Goal: Task Accomplishment & Management: Complete application form

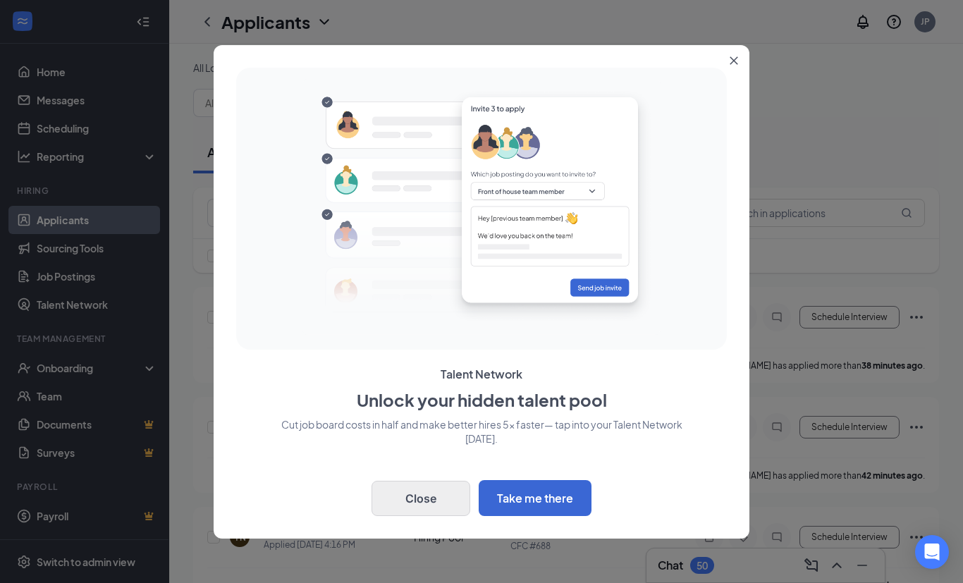
click at [429, 499] on button "Close" at bounding box center [421, 498] width 99 height 35
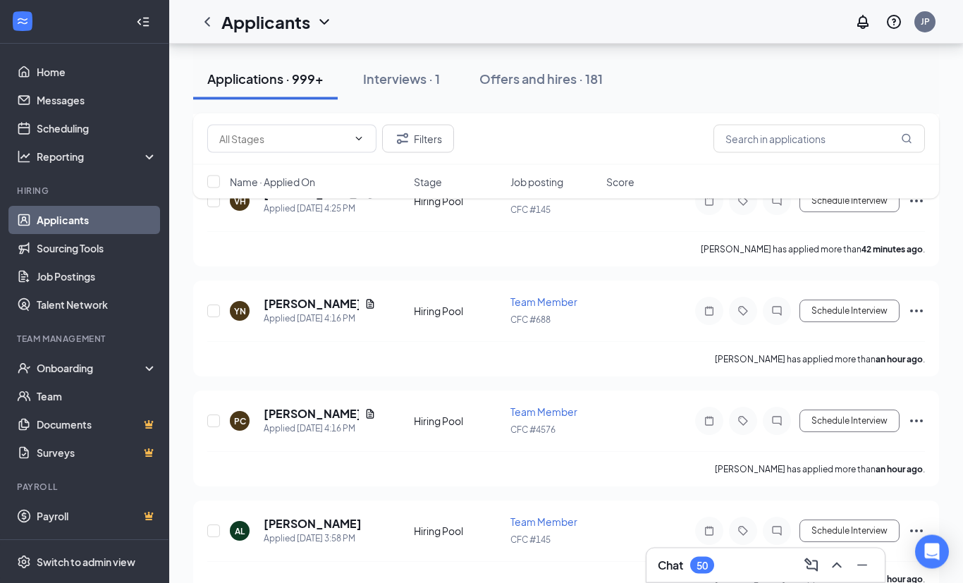
scroll to position [227, 0]
click at [917, 522] on icon "Ellipses" at bounding box center [916, 530] width 17 height 17
click at [847, 555] on p "[PERSON_NAME] as hired" at bounding box center [852, 553] width 121 height 14
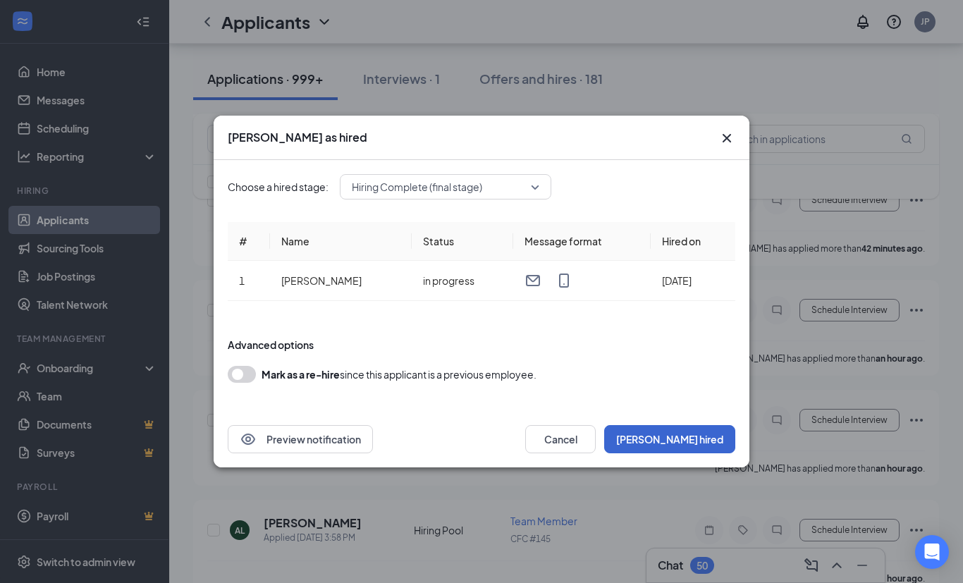
click at [713, 453] on button "[PERSON_NAME] hired" at bounding box center [669, 439] width 131 height 28
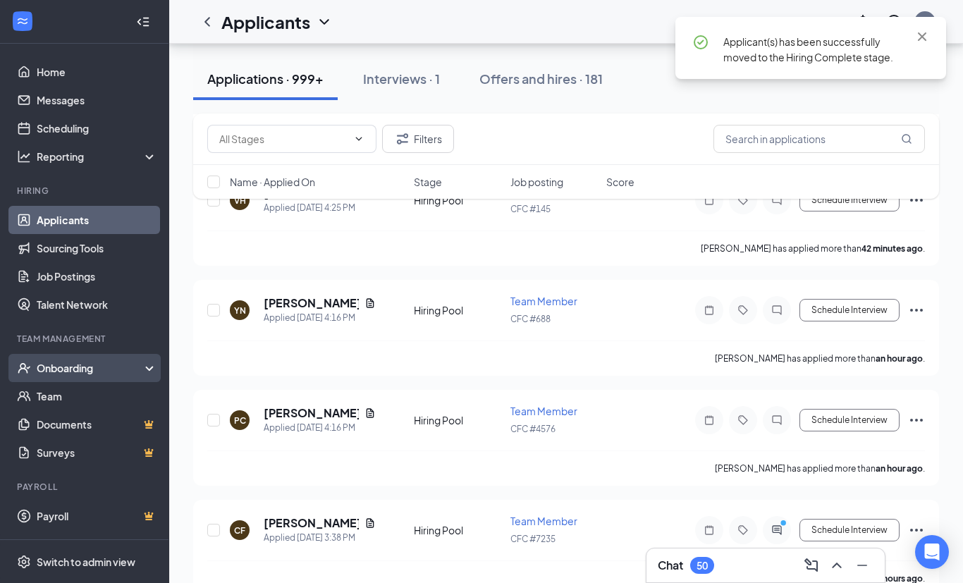
click at [63, 372] on div "Onboarding" at bounding box center [91, 368] width 109 height 14
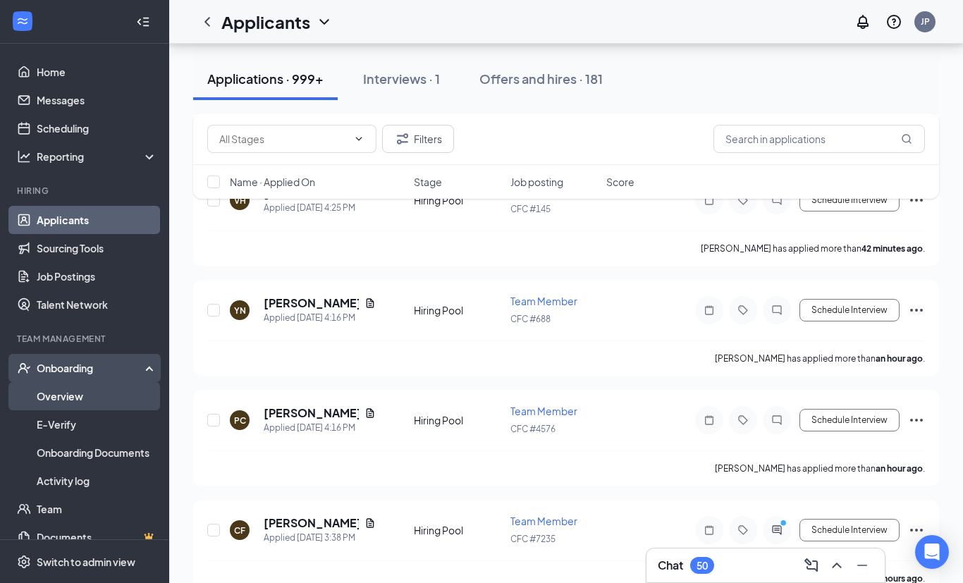
click at [51, 398] on link "Overview" at bounding box center [97, 396] width 121 height 28
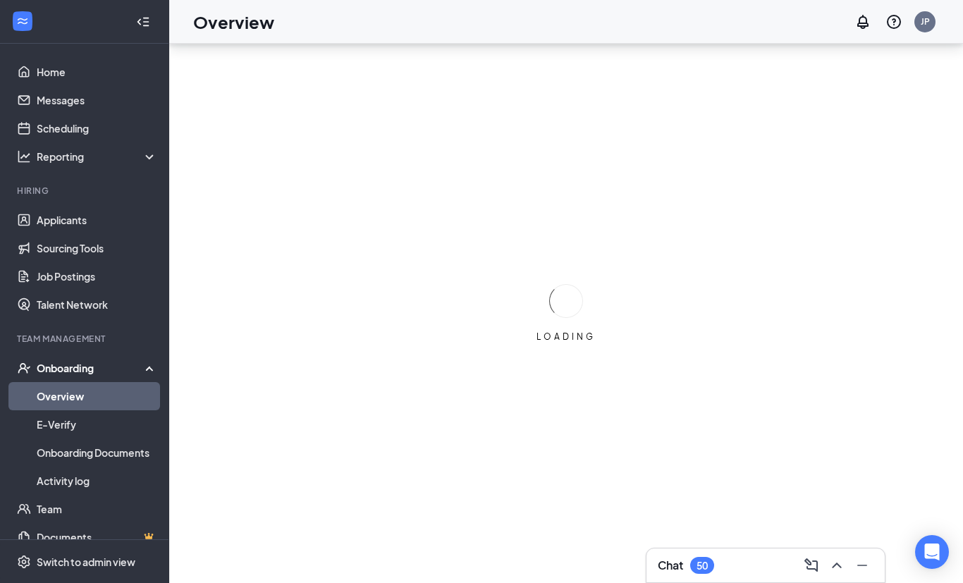
scroll to position [45, 0]
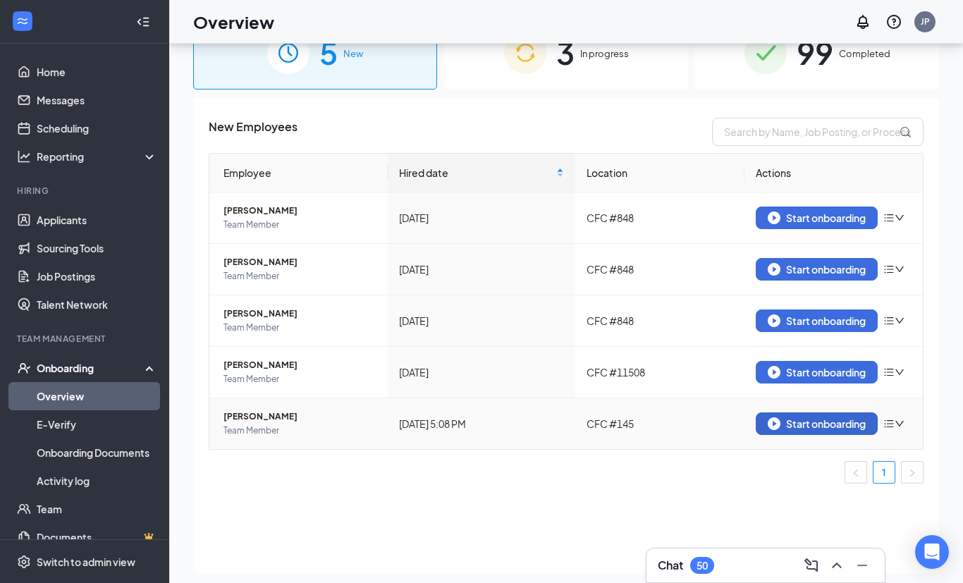
click at [847, 427] on div "Start onboarding" at bounding box center [817, 423] width 98 height 13
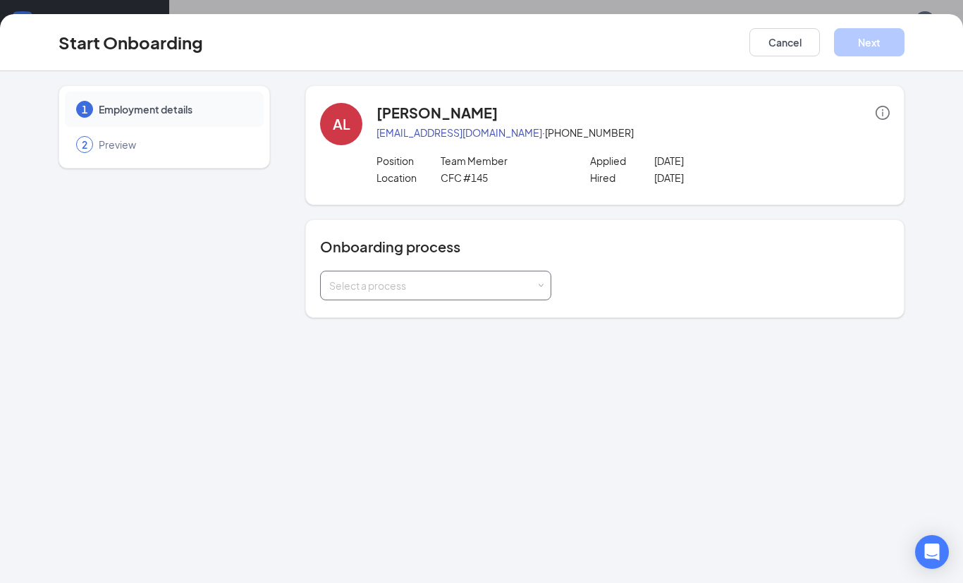
click at [519, 289] on div "Select a process" at bounding box center [432, 285] width 207 height 14
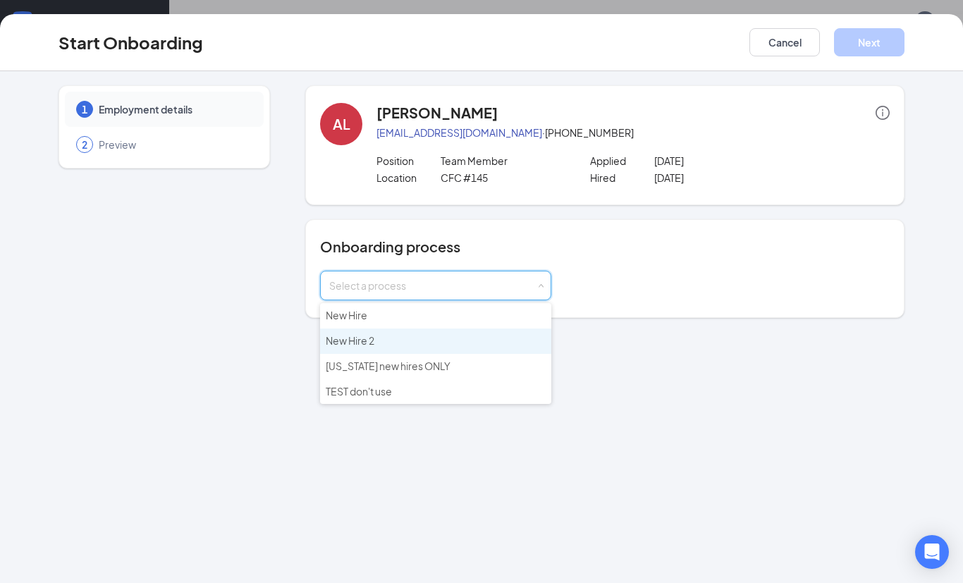
click at [412, 344] on li "New Hire 2" at bounding box center [435, 341] width 231 height 25
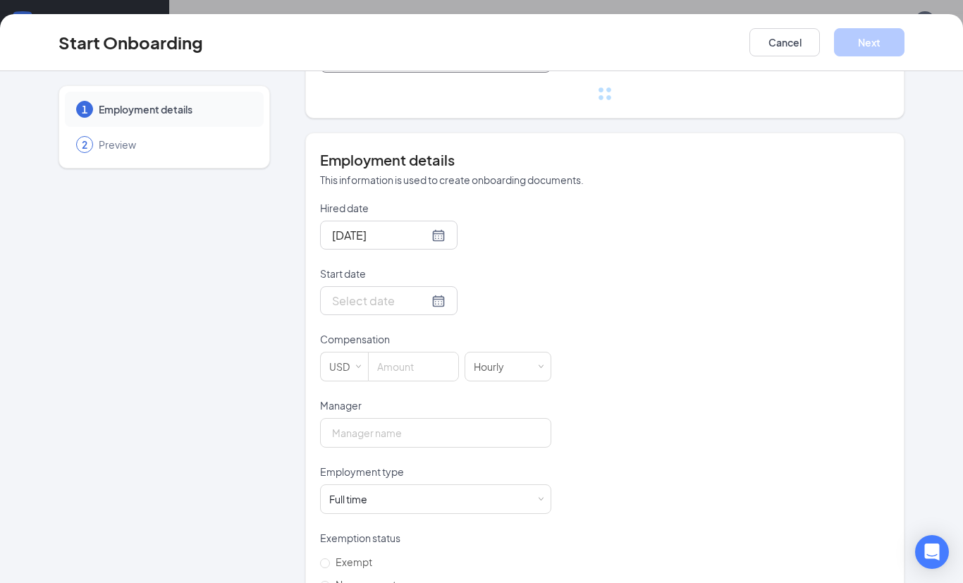
scroll to position [229, 0]
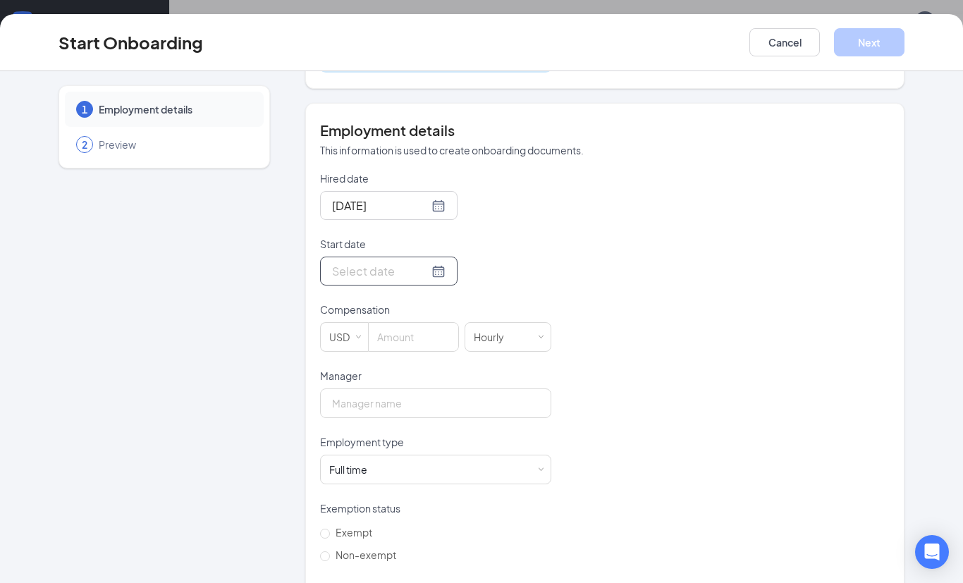
click at [413, 269] on input "Start date" at bounding box center [380, 271] width 97 height 18
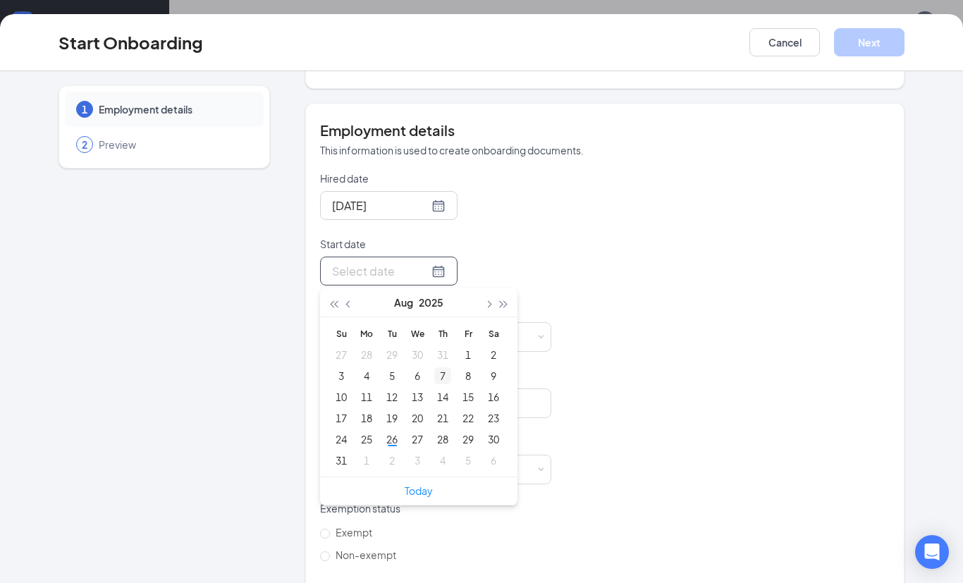
type input "[DATE]"
click at [450, 374] on div "7" at bounding box center [442, 375] width 17 height 17
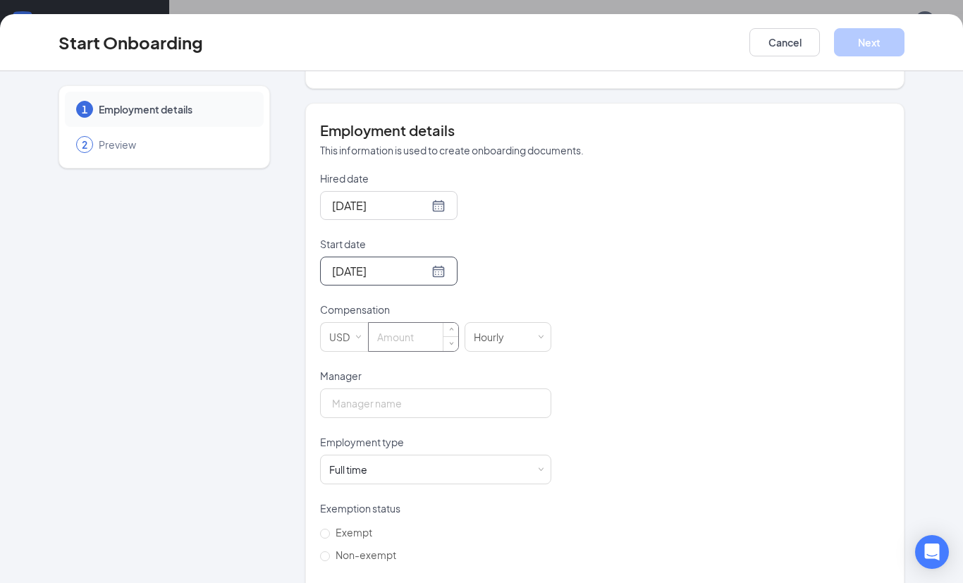
click at [425, 338] on input at bounding box center [414, 337] width 90 height 28
click at [459, 417] on input "Manager" at bounding box center [435, 403] width 231 height 30
type input "15"
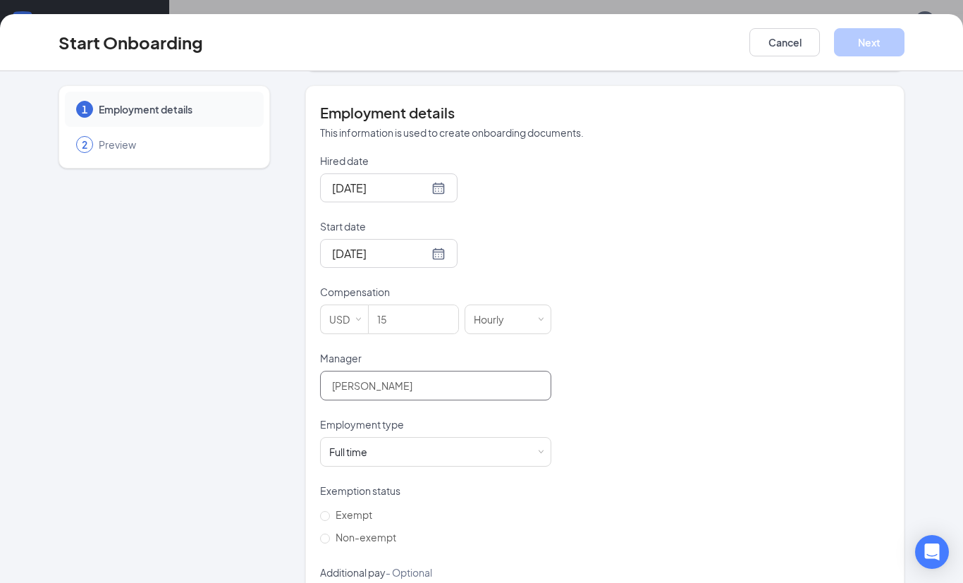
scroll to position [245, 0]
type input "[PERSON_NAME]"
click at [387, 539] on span "Non-exempt" at bounding box center [366, 538] width 72 height 13
click at [330, 539] on input "Non-exempt" at bounding box center [325, 540] width 10 height 10
radio input "true"
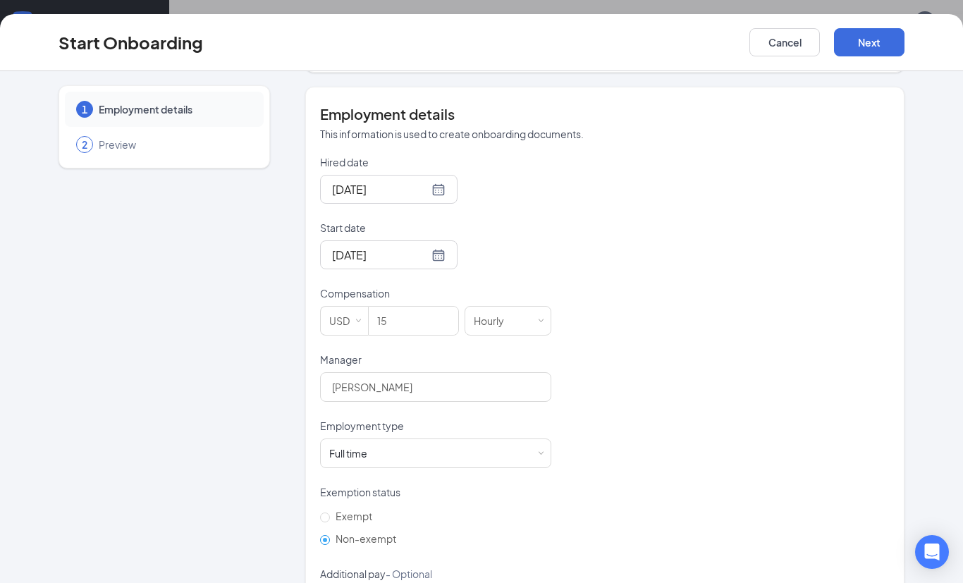
scroll to position [200, 0]
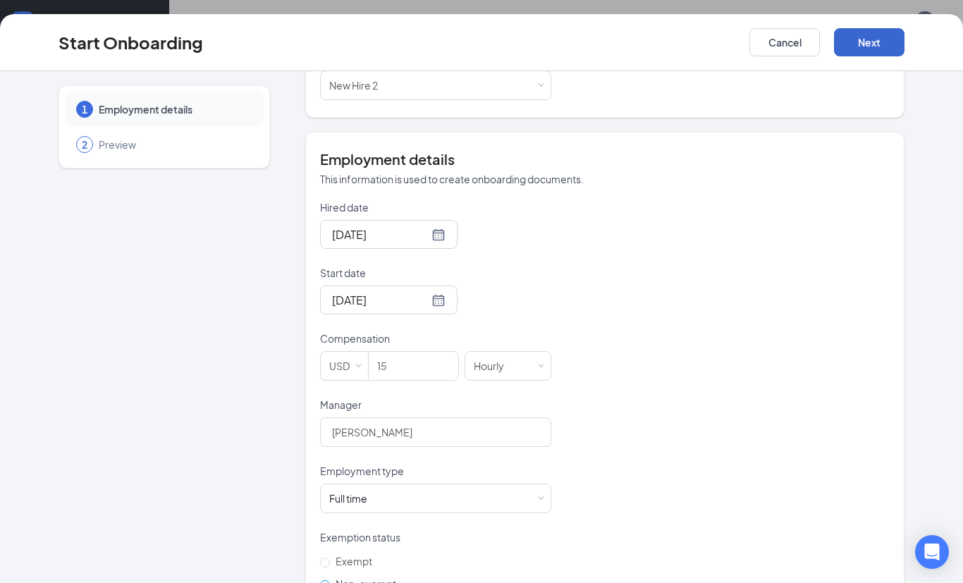
click at [865, 47] on button "Next" at bounding box center [869, 42] width 71 height 28
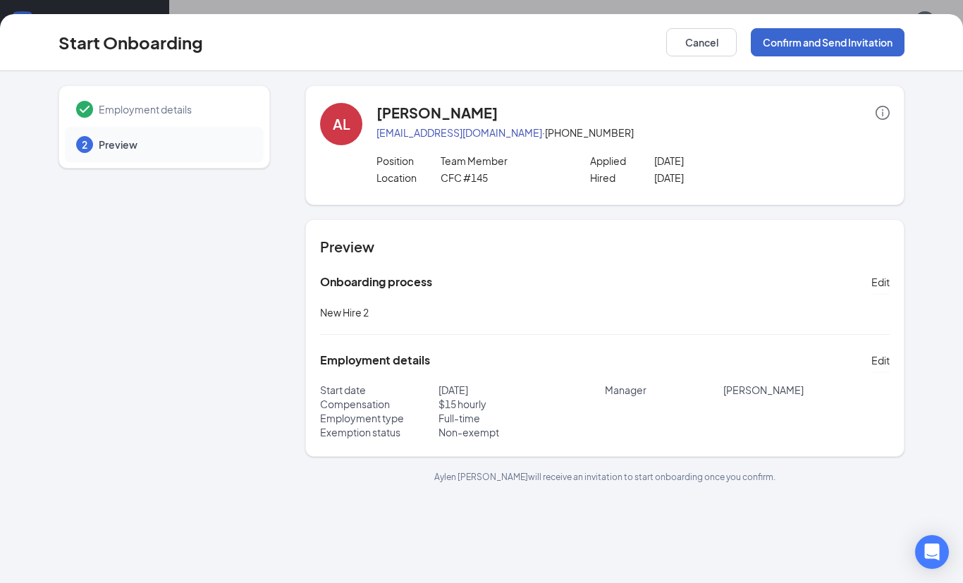
scroll to position [0, 0]
click at [857, 46] on button "Confirm and Send Invitation" at bounding box center [828, 42] width 154 height 28
